Goal: Task Accomplishment & Management: Manage account settings

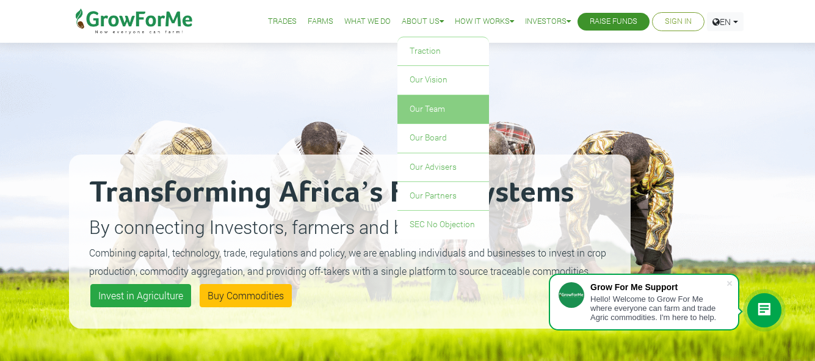
click at [405, 107] on link "Our Team" at bounding box center [443, 109] width 92 height 28
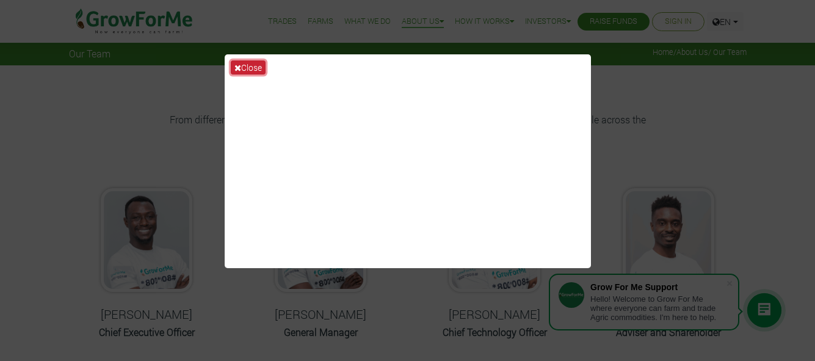
click at [238, 68] on icon at bounding box center [237, 67] width 7 height 9
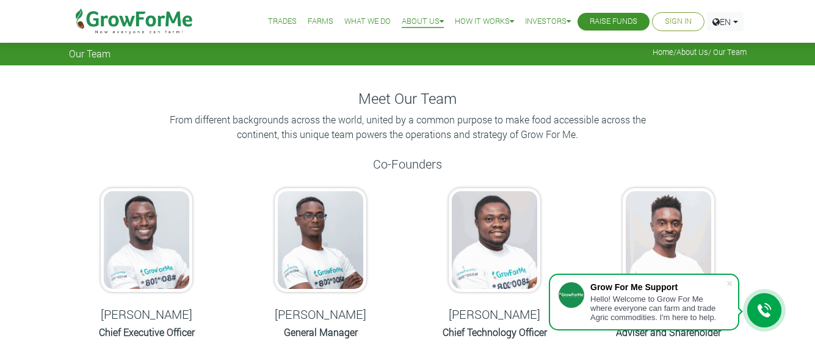
scroll to position [112, 0]
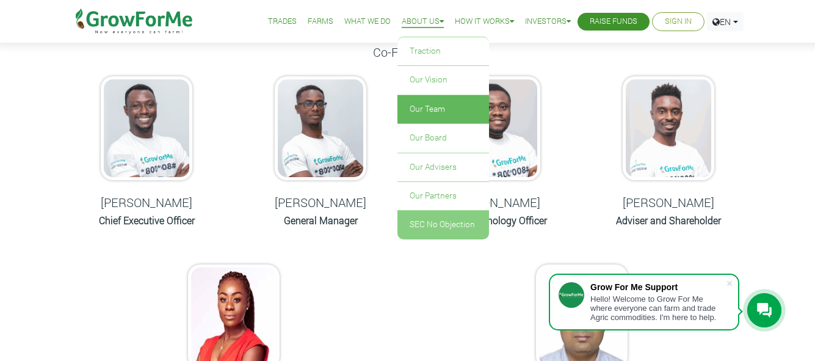
click at [422, 226] on link "SEC No Objection" at bounding box center [443, 225] width 92 height 28
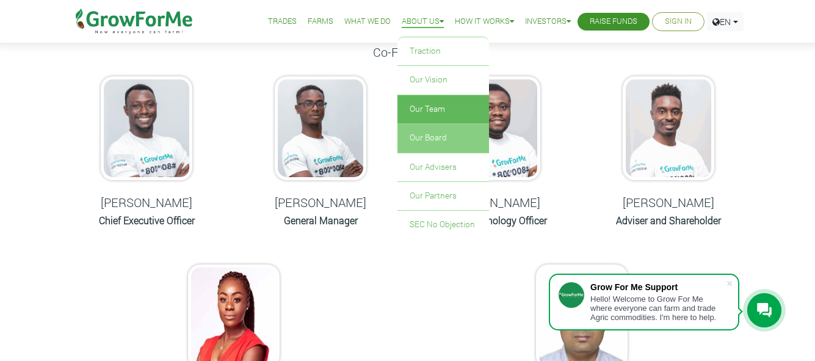
click at [415, 135] on link "Our Board" at bounding box center [443, 138] width 92 height 28
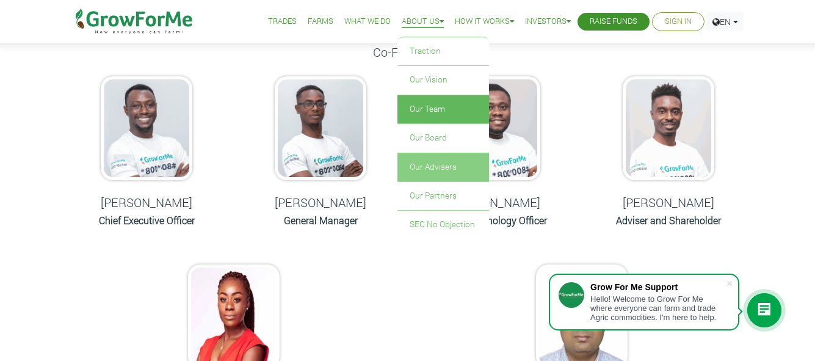
click at [427, 170] on link "Our Advisers" at bounding box center [443, 167] width 92 height 28
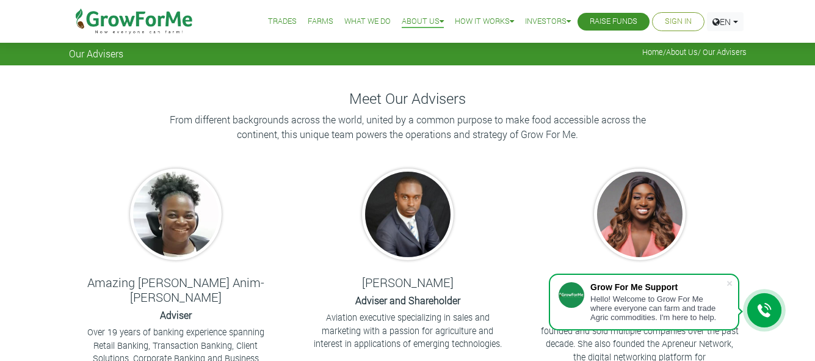
drag, startPoint x: 818, startPoint y: 88, endPoint x: 793, endPoint y: 55, distance: 41.9
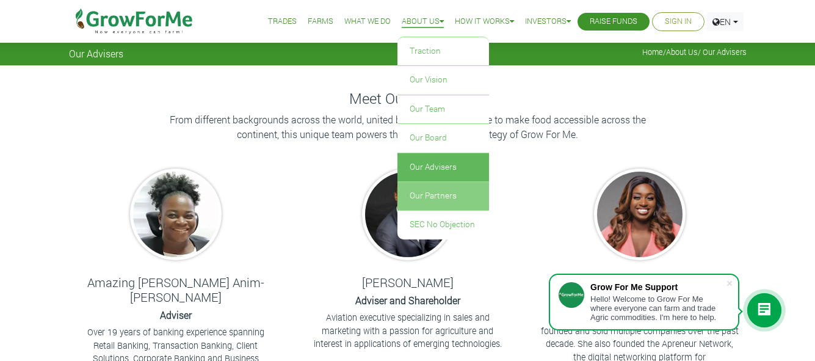
click at [419, 193] on link "Our Partners" at bounding box center [443, 196] width 92 height 28
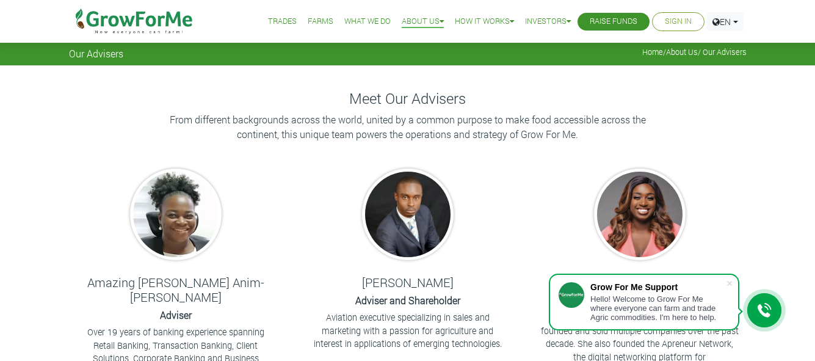
click at [351, 19] on link "What We Do" at bounding box center [367, 21] width 46 height 13
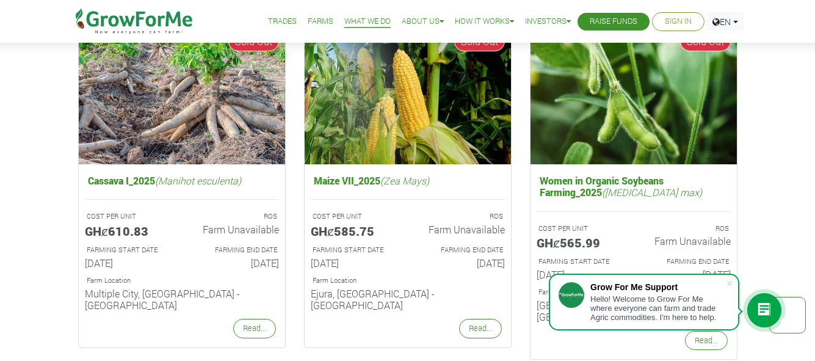
scroll to position [833, 0]
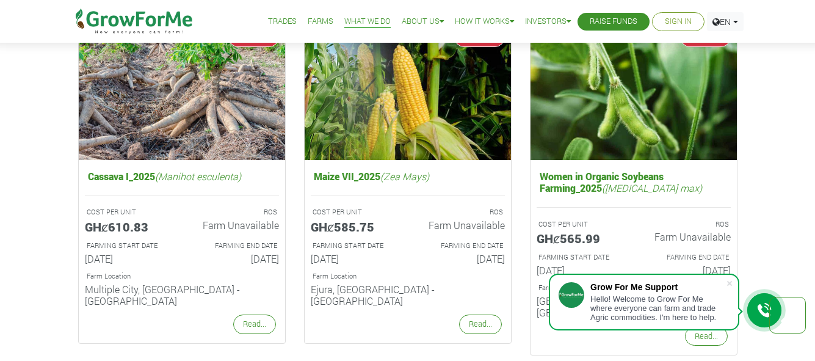
drag, startPoint x: 819, startPoint y: 45, endPoint x: 793, endPoint y: 170, distance: 127.9
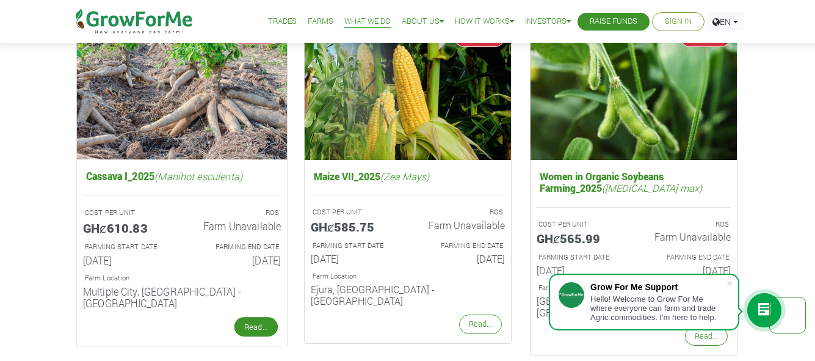
click at [248, 317] on link "Read..." at bounding box center [255, 327] width 43 height 20
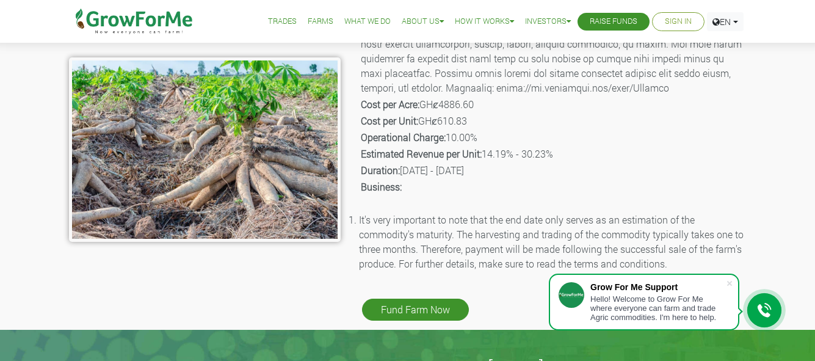
scroll to position [211, 0]
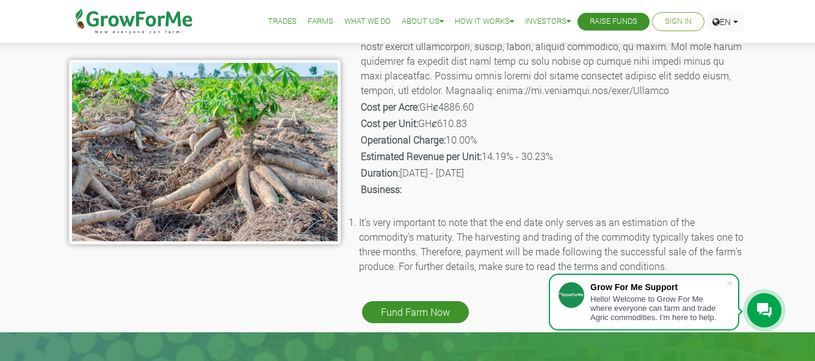
drag, startPoint x: 820, startPoint y: 76, endPoint x: 793, endPoint y: 135, distance: 65.8
click at [410, 311] on link "Fund Farm Now" at bounding box center [415, 312] width 107 height 22
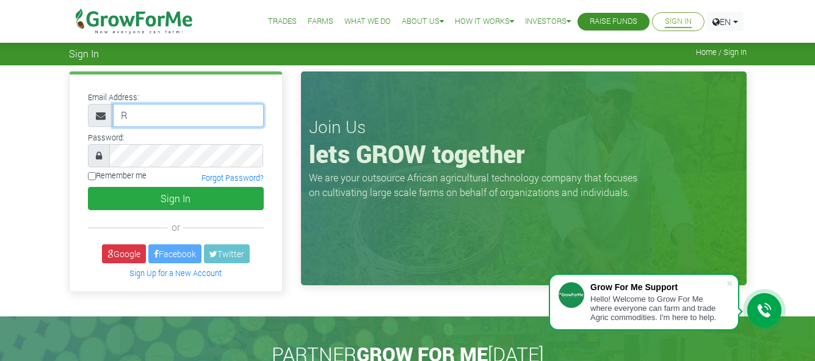
click at [141, 115] on input "R" at bounding box center [188, 115] width 151 height 23
type input "rbakibinga@gmail.com"
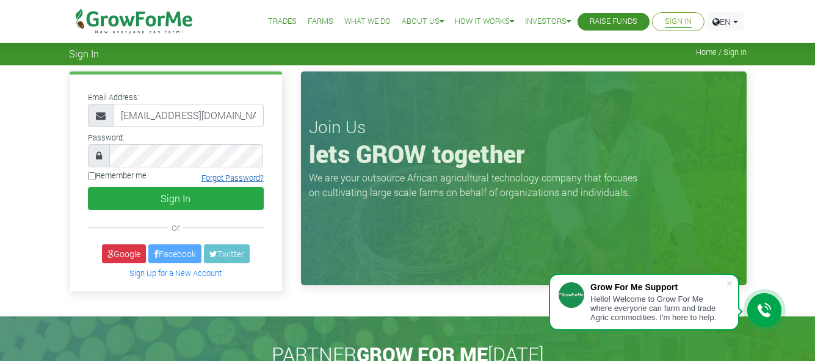
click at [210, 179] on link "Forgot Password?" at bounding box center [232, 178] width 62 height 10
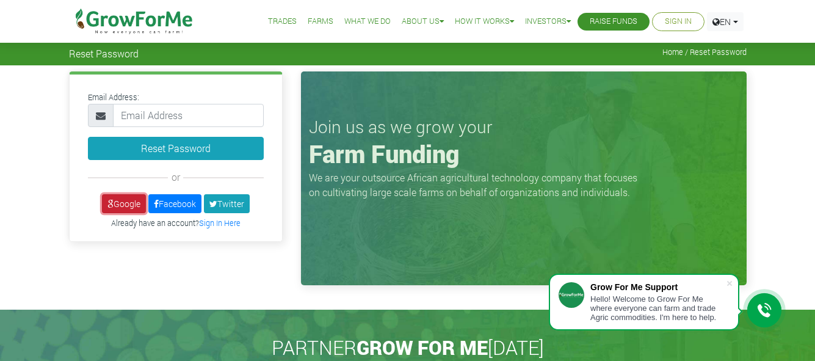
click at [123, 204] on link "Google" at bounding box center [124, 203] width 44 height 19
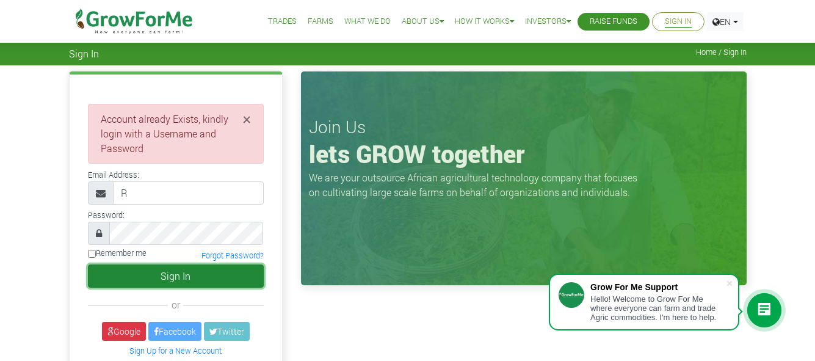
click at [176, 271] on button "Sign In" at bounding box center [176, 275] width 176 height 23
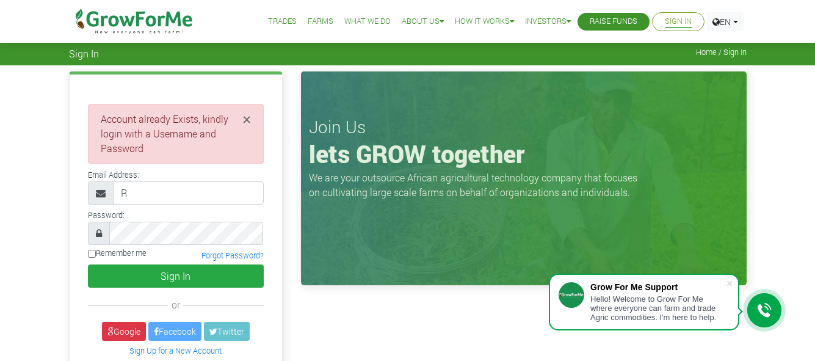
click at [270, 170] on div "Email Address: R" at bounding box center [176, 186] width 194 height 38
click at [139, 195] on input "R" at bounding box center [188, 192] width 151 height 23
click at [48, 290] on div "× Account already Exists, kindly login with a Username and Password R or" at bounding box center [407, 229] width 815 height 328
click at [125, 194] on input "R" at bounding box center [188, 192] width 151 height 23
type input "rbakibinga@gmail.com"
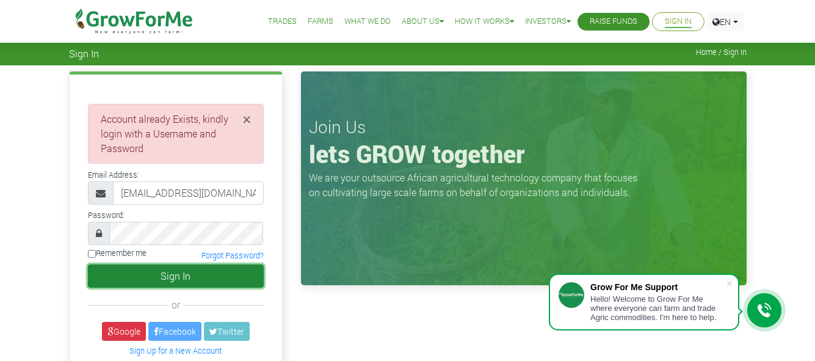
click at [179, 274] on button "Sign In" at bounding box center [176, 275] width 176 height 23
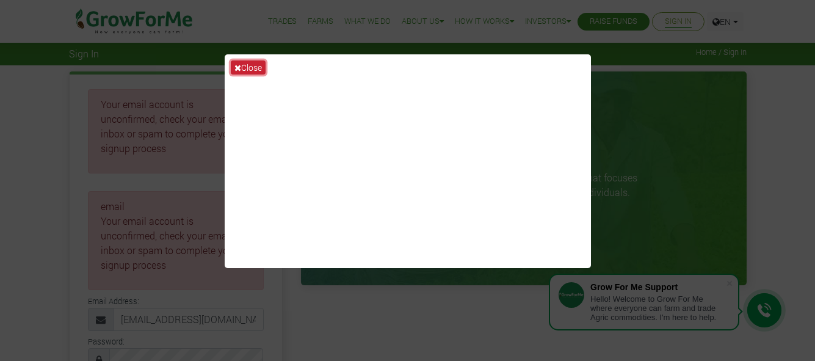
click at [251, 67] on button "Close" at bounding box center [248, 67] width 35 height 14
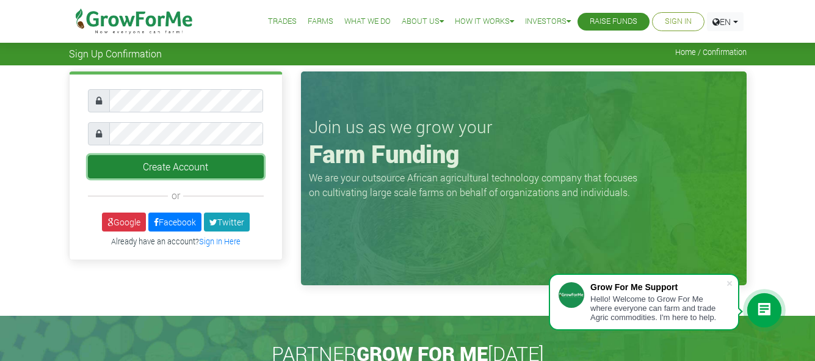
click at [141, 165] on button "Create Account" at bounding box center [176, 166] width 176 height 23
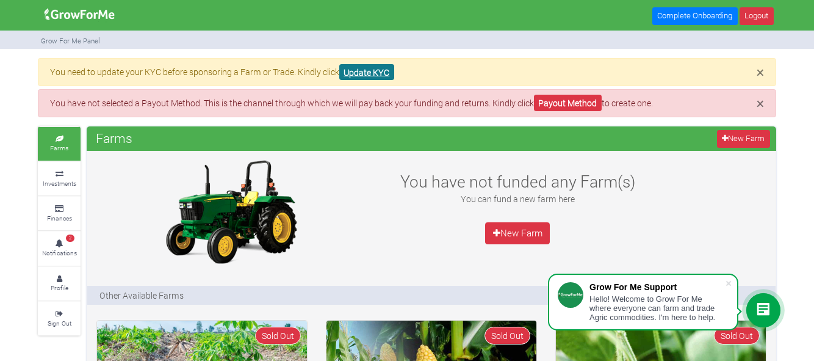
click at [369, 71] on link "Update KYC" at bounding box center [366, 72] width 55 height 16
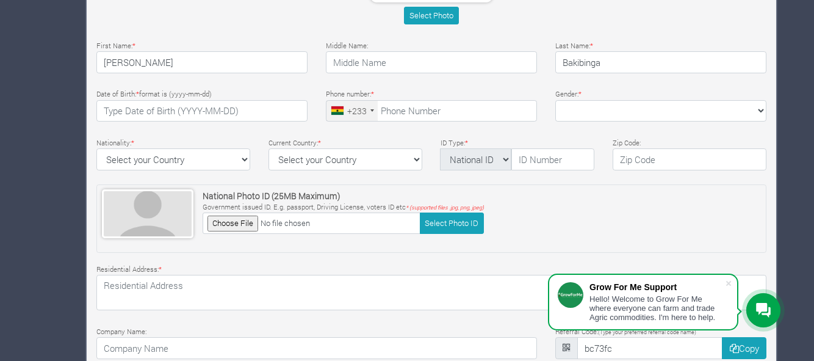
scroll to position [372, 0]
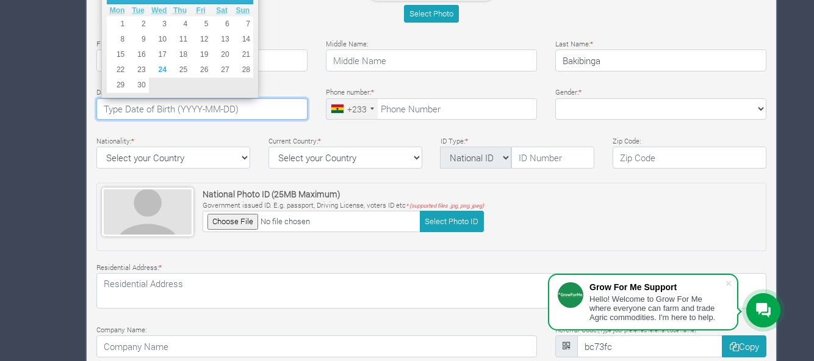
click at [202, 107] on input "text" at bounding box center [201, 109] width 211 height 22
click at [137, 109] on input "2025-09-23" at bounding box center [201, 109] width 211 height 22
click at [123, 108] on input "2025-12-23" at bounding box center [201, 109] width 211 height 22
type input "1956-12-23"
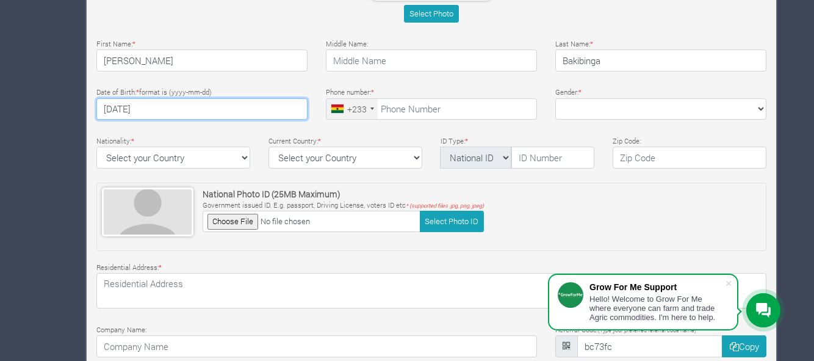
click at [372, 106] on div "+233" at bounding box center [351, 109] width 51 height 21
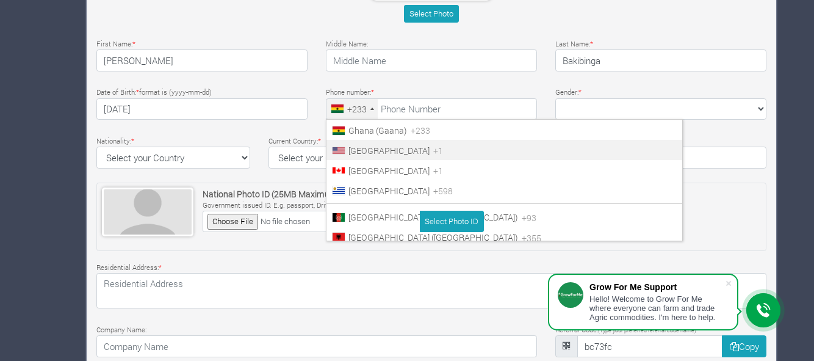
click at [365, 147] on span "United States" at bounding box center [388, 151] width 81 height 12
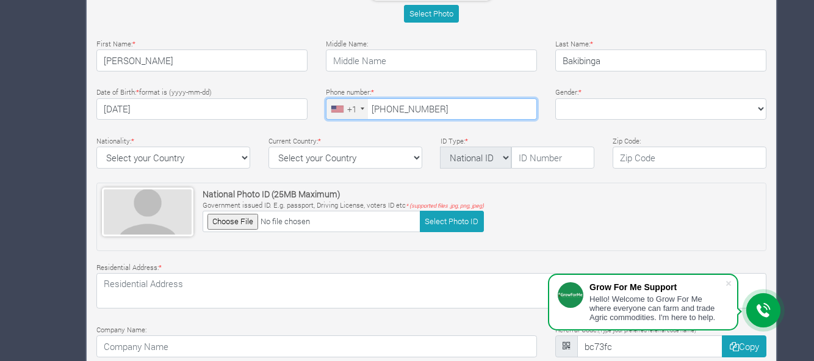
type input "223-246-0636"
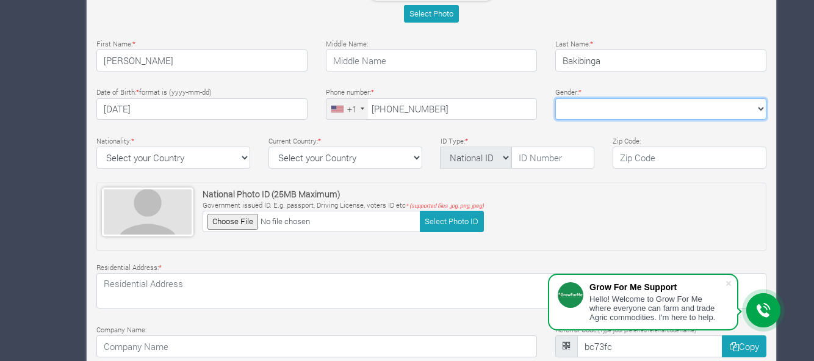
click at [761, 105] on select "Female Male" at bounding box center [660, 109] width 211 height 22
select select "Male"
click at [555, 98] on select "Female Male" at bounding box center [660, 109] width 211 height 22
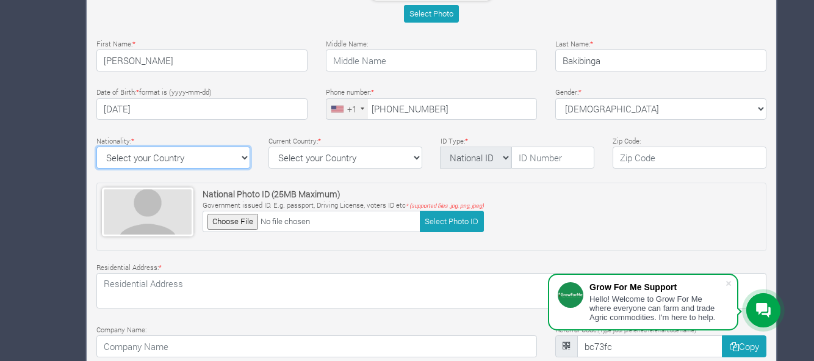
click at [243, 153] on select "Select your Country Afghanistan Albania Algeria American Samoa Andorra Angola A…" at bounding box center [173, 157] width 154 height 22
select select "United States of America"
click at [96, 146] on select "Select your Country Afghanistan Albania Algeria American Samoa Andorra Angola A…" at bounding box center [173, 157] width 154 height 22
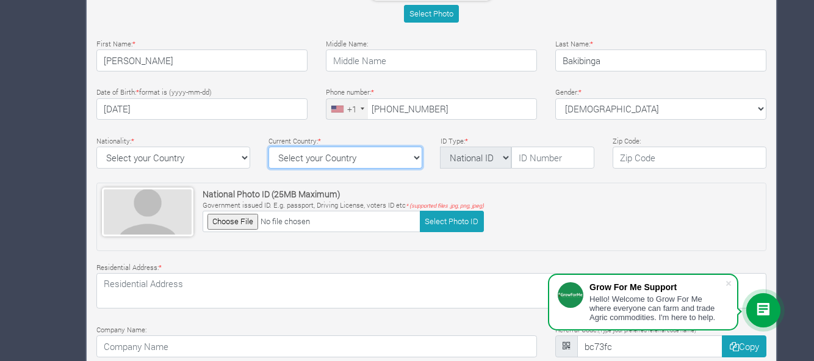
click at [416, 154] on select "Select your Country Afghanistan Albania Algeria American Samoa Andorra Angola A…" at bounding box center [345, 157] width 154 height 22
select select "United States of America"
click at [268, 146] on select "Select your Country Afghanistan Albania Algeria American Samoa Andorra Angola A…" at bounding box center [345, 157] width 154 height 22
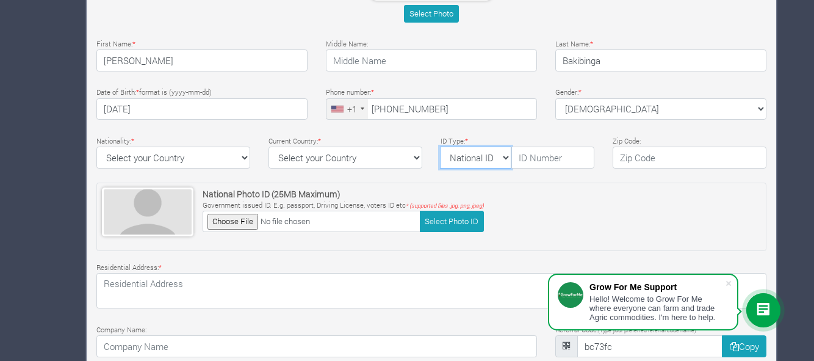
click at [507, 154] on select "National ID Ghana ID Passport Drivers" at bounding box center [475, 157] width 71 height 22
select select "Drivers"
click at [440, 146] on select "National ID Ghana ID Passport Drivers" at bounding box center [475, 157] width 71 height 22
click at [532, 159] on input "text" at bounding box center [552, 157] width 83 height 22
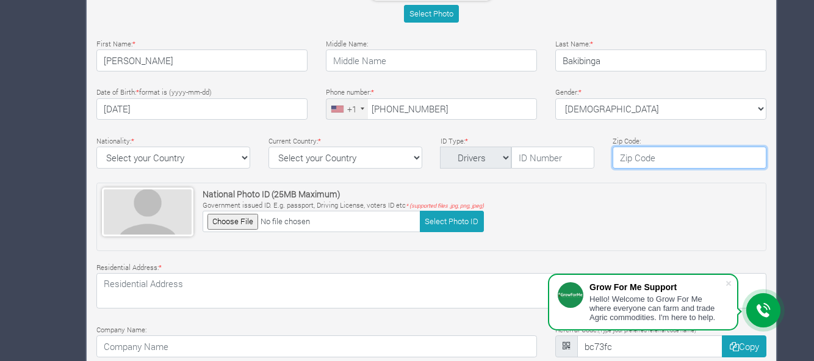
click at [621, 156] on input "text" at bounding box center [690, 157] width 154 height 22
type input "17111"
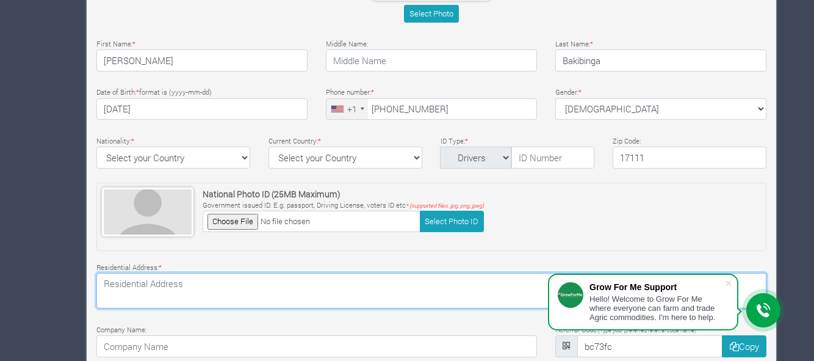
type textarea "251 Liz Lane"
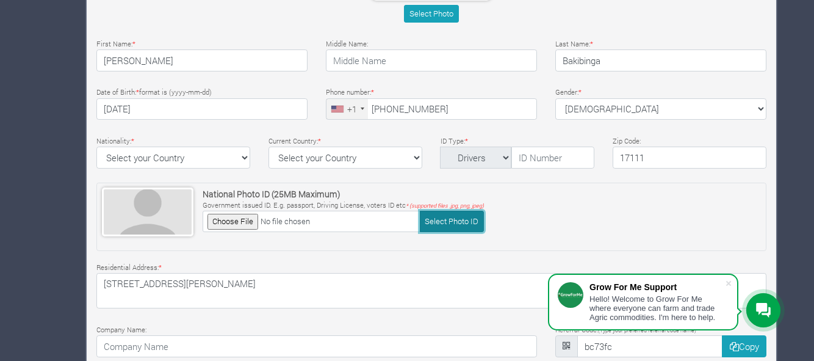
click at [455, 218] on button "Select Photo ID" at bounding box center [452, 221] width 64 height 21
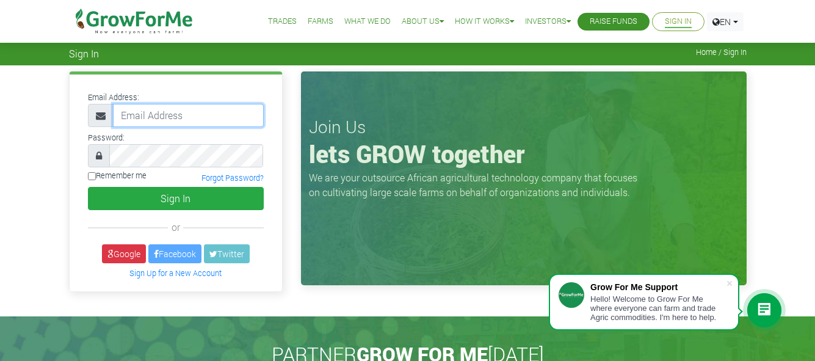
type input "rbakibinga@gmail.com"
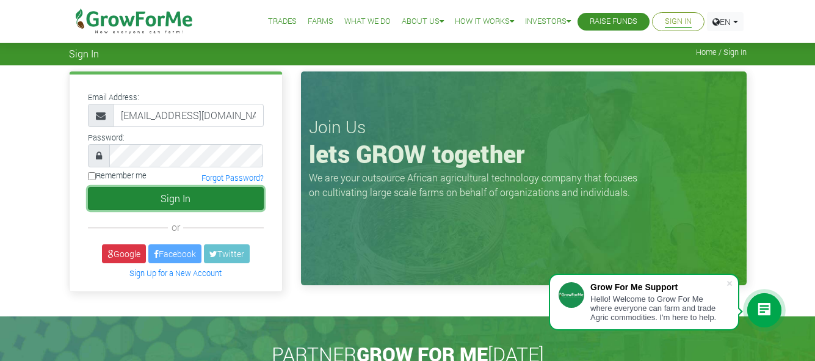
drag, startPoint x: 0, startPoint y: 0, endPoint x: 171, endPoint y: 195, distance: 259.9
click at [171, 195] on button "Sign In" at bounding box center [176, 198] width 176 height 23
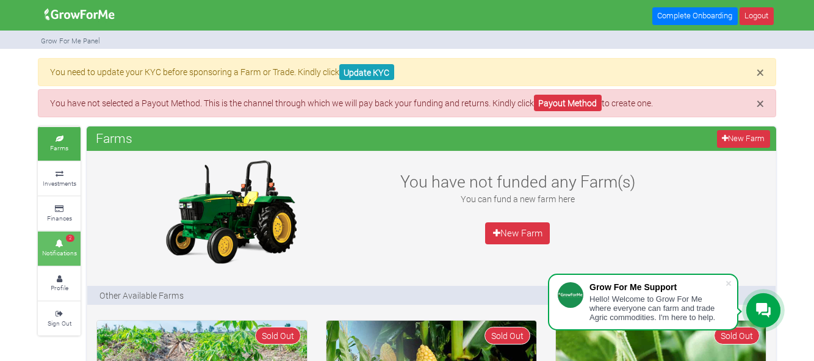
click at [67, 253] on small "Notifications" at bounding box center [59, 252] width 35 height 9
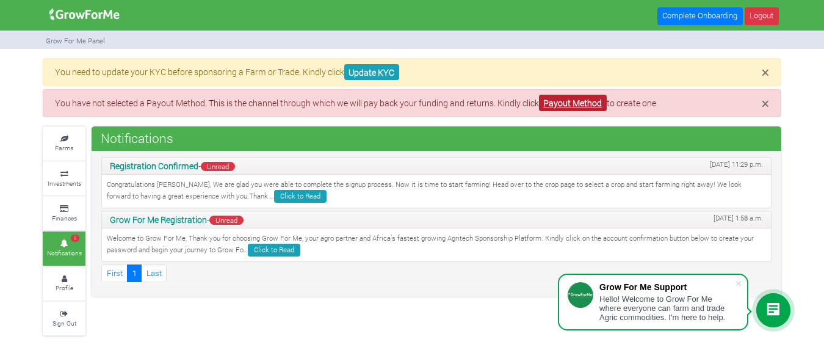
click at [565, 101] on link "Payout Method" at bounding box center [573, 103] width 68 height 16
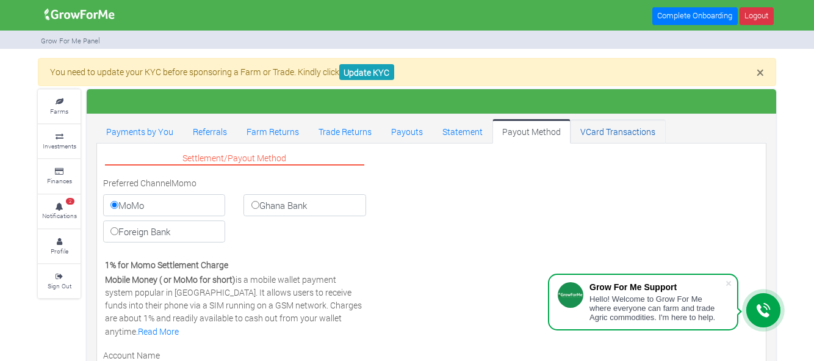
click at [618, 134] on link "VCard Transactions" at bounding box center [618, 131] width 95 height 24
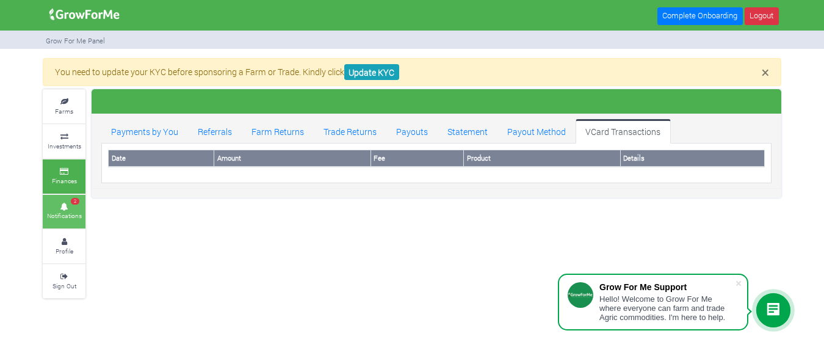
click at [62, 213] on small "Notifications" at bounding box center [64, 215] width 35 height 9
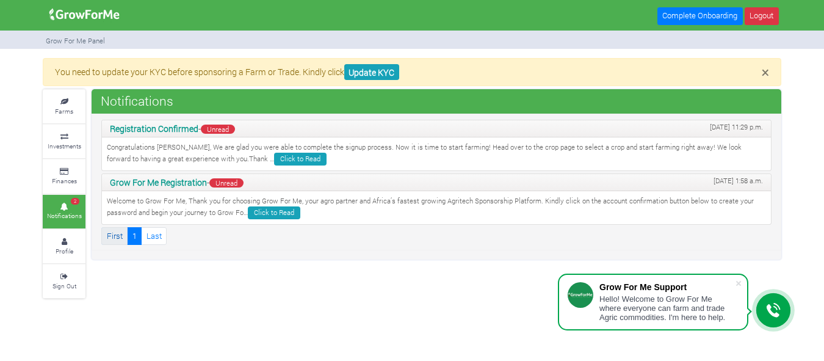
click at [115, 234] on link "First" at bounding box center [114, 236] width 26 height 18
click at [365, 69] on link "Update KYC" at bounding box center [371, 72] width 55 height 16
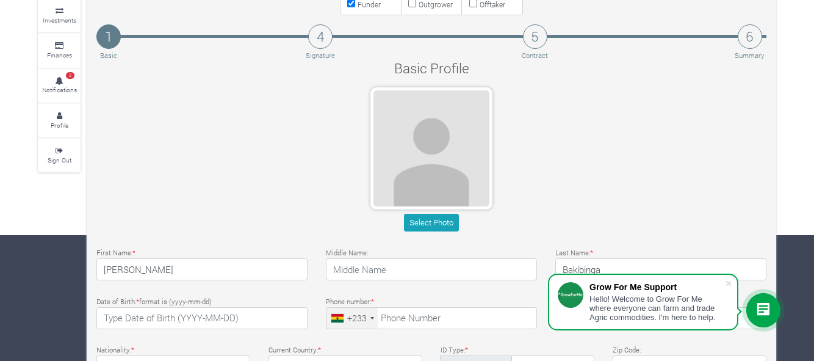
scroll to position [124, 0]
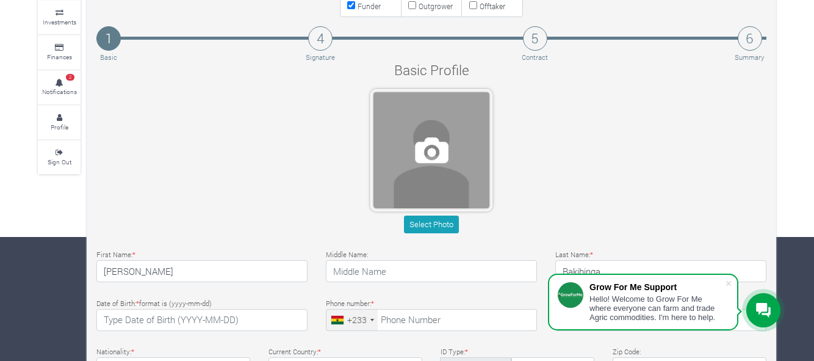
click at [439, 152] on span at bounding box center [431, 150] width 116 height 116
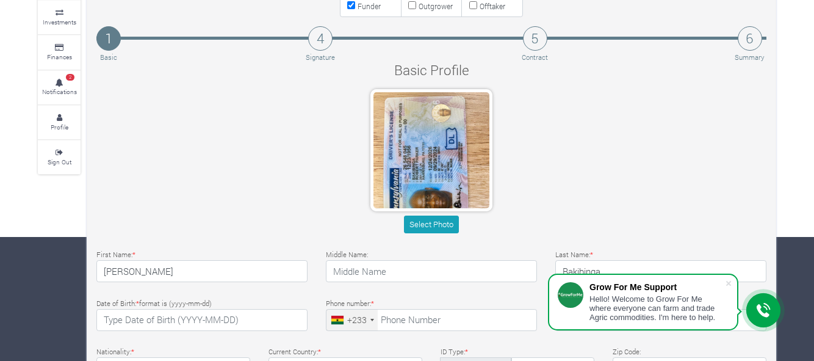
drag, startPoint x: 437, startPoint y: 159, endPoint x: 339, endPoint y: 123, distance: 104.6
click at [339, 123] on div "Select Photo" at bounding box center [431, 163] width 688 height 149
click at [425, 225] on button "Select Photo" at bounding box center [431, 224] width 54 height 18
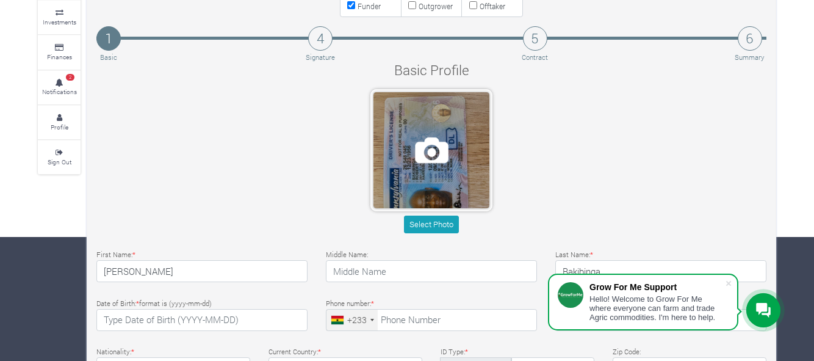
drag, startPoint x: 443, startPoint y: 164, endPoint x: 433, endPoint y: 149, distance: 17.9
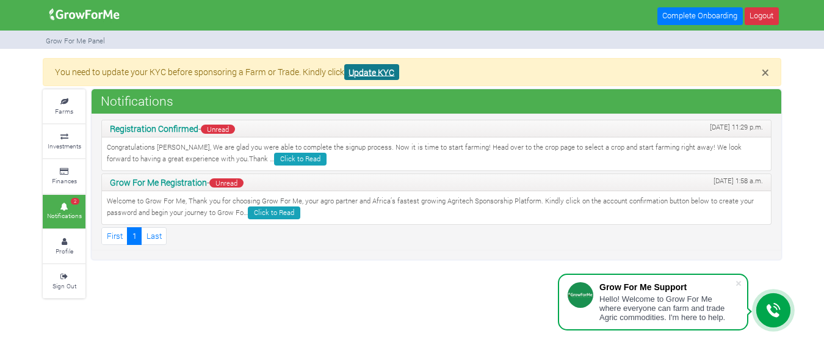
click at [370, 73] on link "Update KYC" at bounding box center [371, 72] width 55 height 16
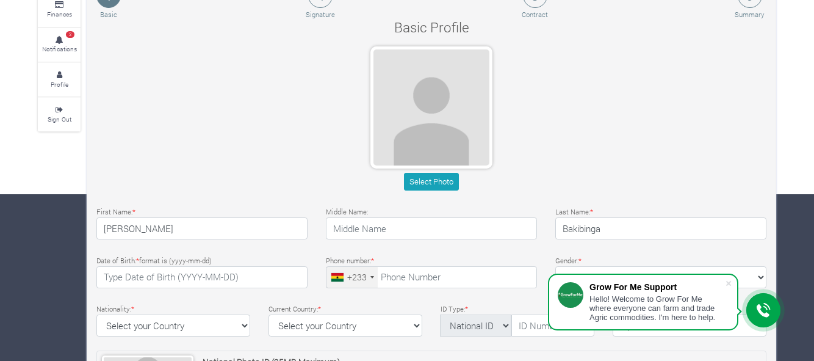
scroll to position [167, 0]
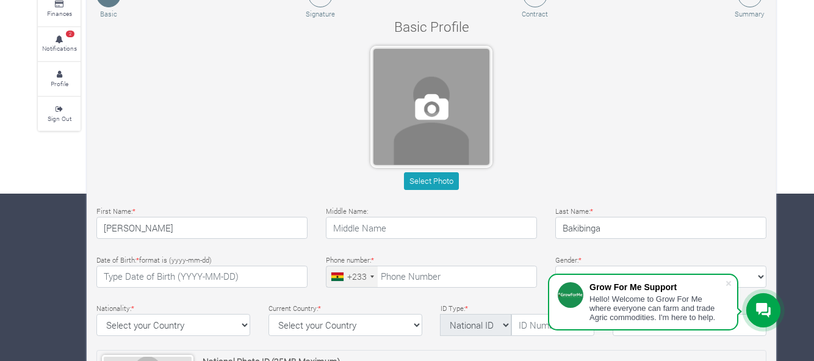
drag, startPoint x: 430, startPoint y: 109, endPoint x: 420, endPoint y: 107, distance: 9.8
drag, startPoint x: 431, startPoint y: 110, endPoint x: 402, endPoint y: 98, distance: 31.7
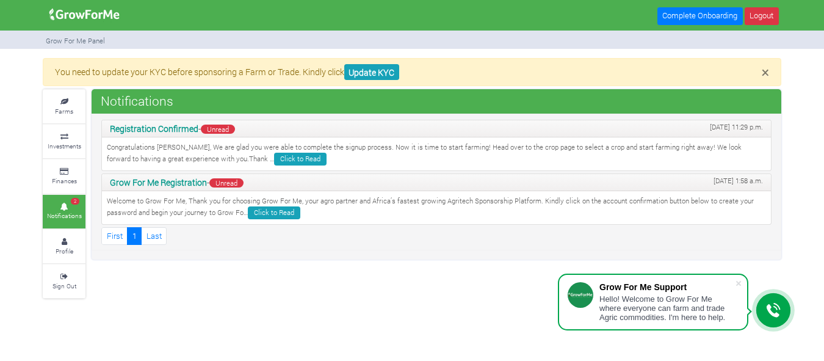
drag, startPoint x: 0, startPoint y: 0, endPoint x: 235, endPoint y: 120, distance: 263.6
click at [235, 120] on div "Registration Confirmed - Unread [DATE] 11:29 p.m." at bounding box center [436, 128] width 669 height 17
click at [367, 66] on link "Update KYC" at bounding box center [371, 72] width 55 height 16
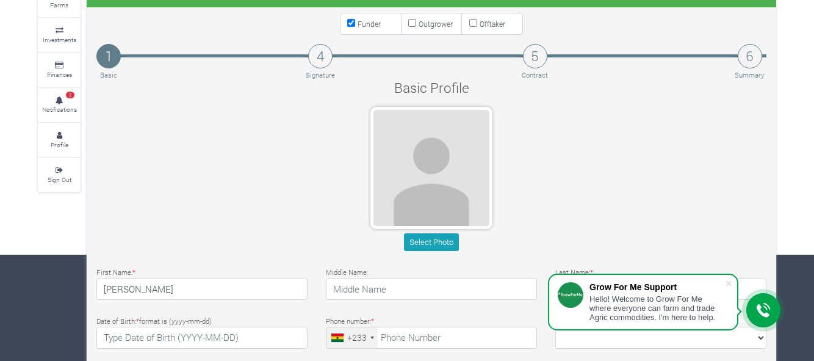
scroll to position [109, 0]
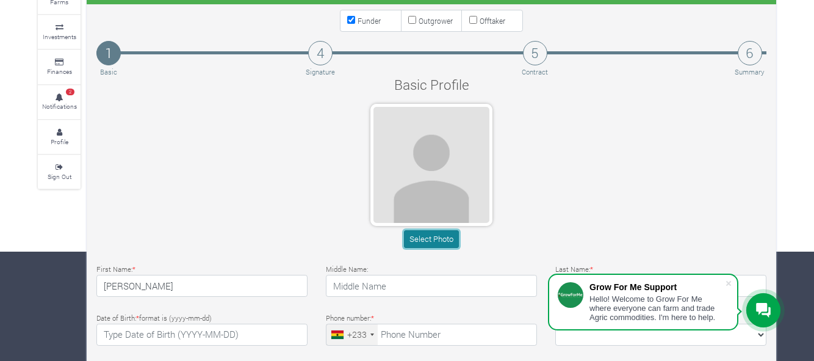
click at [439, 240] on button "Select Photo" at bounding box center [431, 239] width 54 height 18
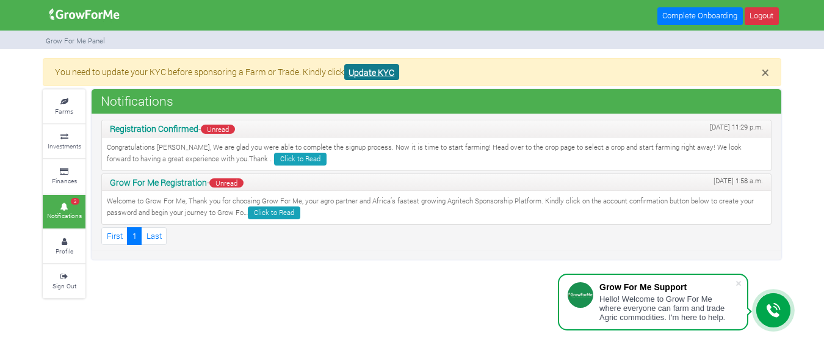
click at [367, 72] on link "Update KYC" at bounding box center [371, 72] width 55 height 16
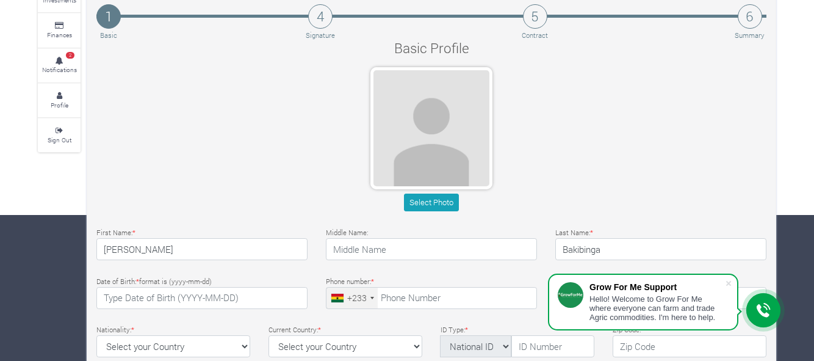
scroll to position [149, 0]
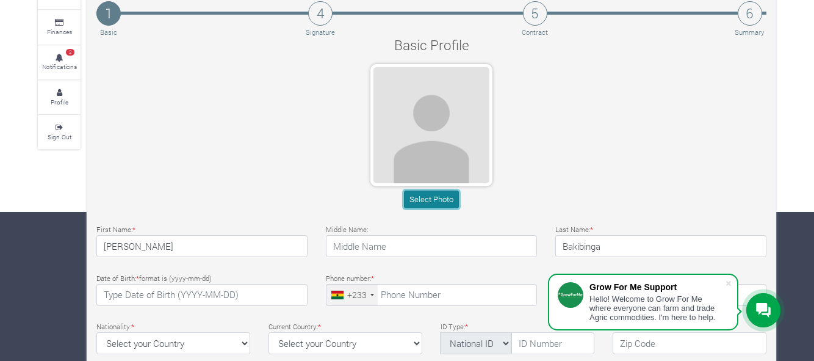
click at [430, 198] on button "Select Photo" at bounding box center [431, 199] width 54 height 18
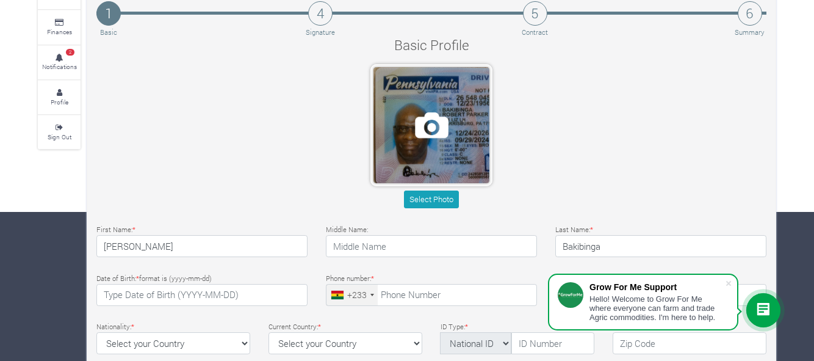
click at [460, 138] on span at bounding box center [431, 125] width 116 height 116
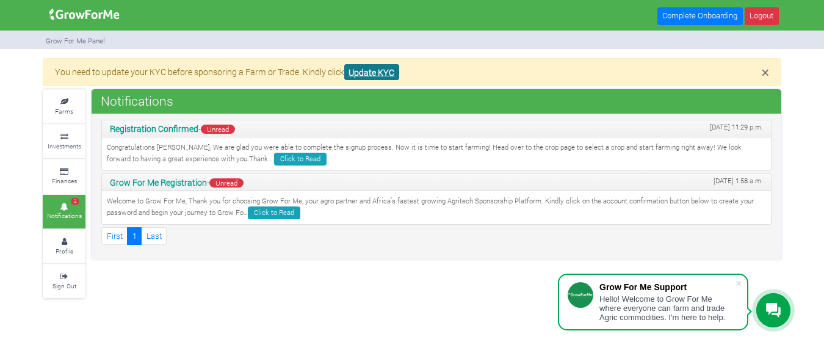
click at [371, 68] on link "Update KYC" at bounding box center [371, 72] width 55 height 16
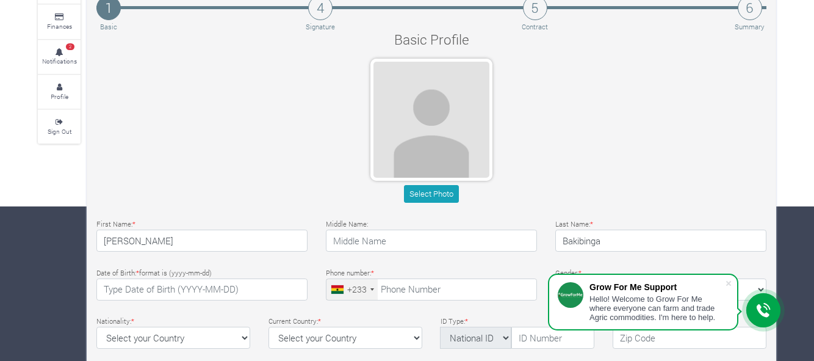
scroll to position [161, 0]
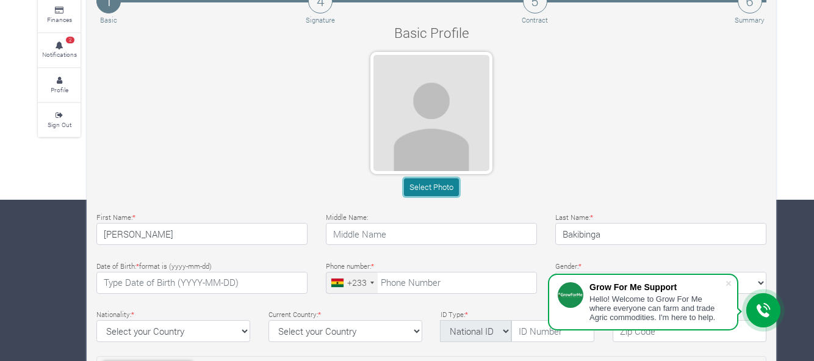
click at [429, 187] on button "Select Photo" at bounding box center [431, 187] width 54 height 18
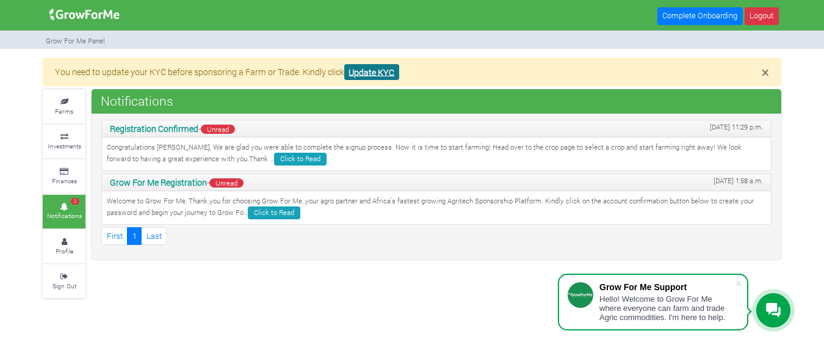
click at [363, 66] on link "Update KYC" at bounding box center [371, 72] width 55 height 16
